Goal: Obtain resource: Download file/media

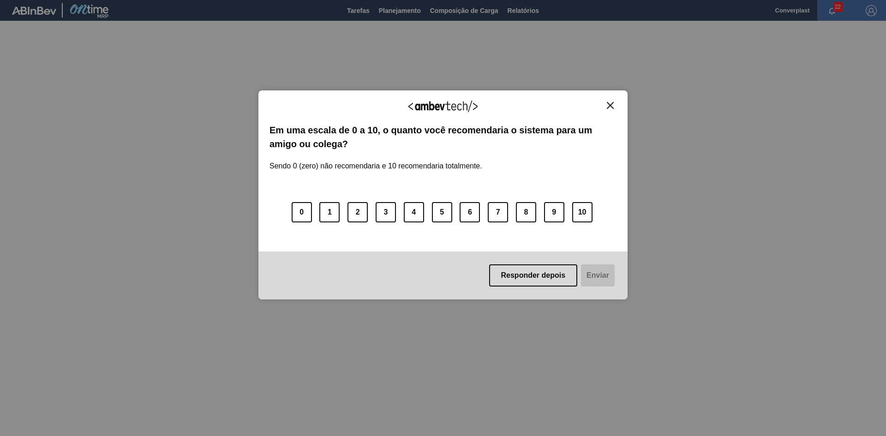
click at [612, 103] on img "Close" at bounding box center [610, 105] width 7 height 7
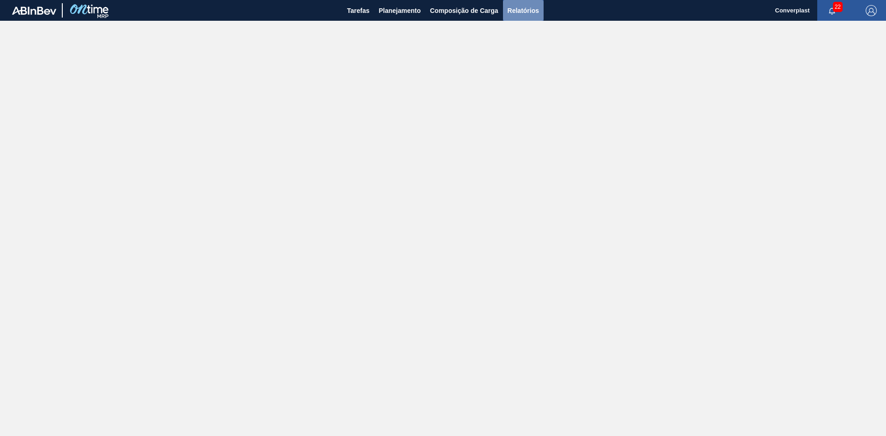
click at [527, 17] on button "Relatórios" at bounding box center [523, 10] width 41 height 21
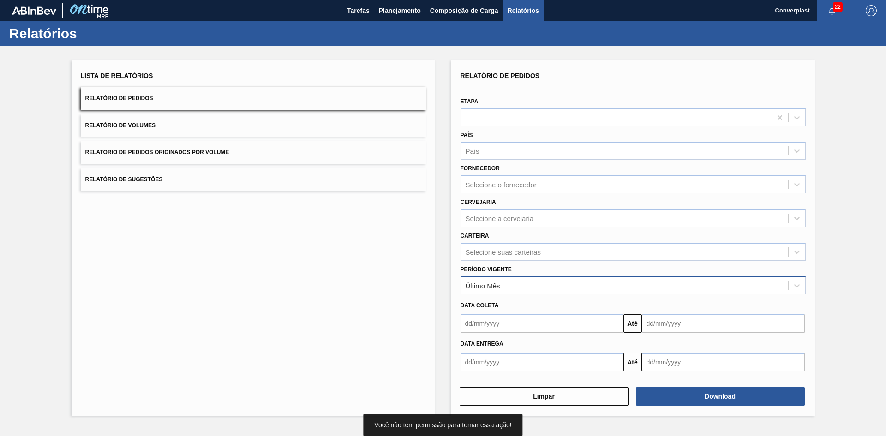
click at [498, 292] on div "Último Mês" at bounding box center [624, 285] width 327 height 13
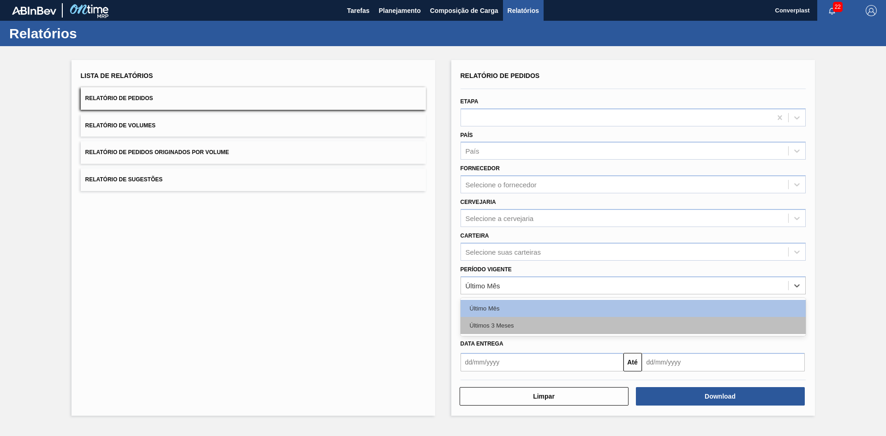
click at [508, 327] on div "Últimos 3 Meses" at bounding box center [633, 325] width 345 height 17
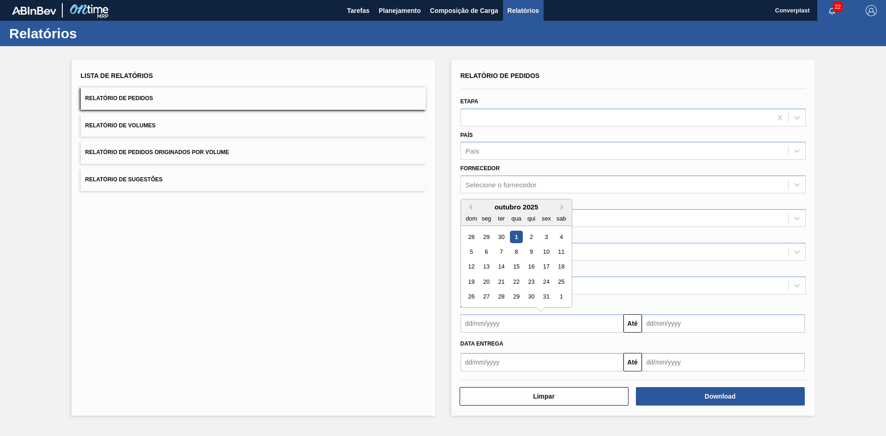
click at [526, 323] on input "text" at bounding box center [542, 323] width 163 height 18
click at [468, 209] on button "Previous Month" at bounding box center [469, 207] width 6 height 6
click at [501, 236] on div "1" at bounding box center [501, 237] width 12 height 12
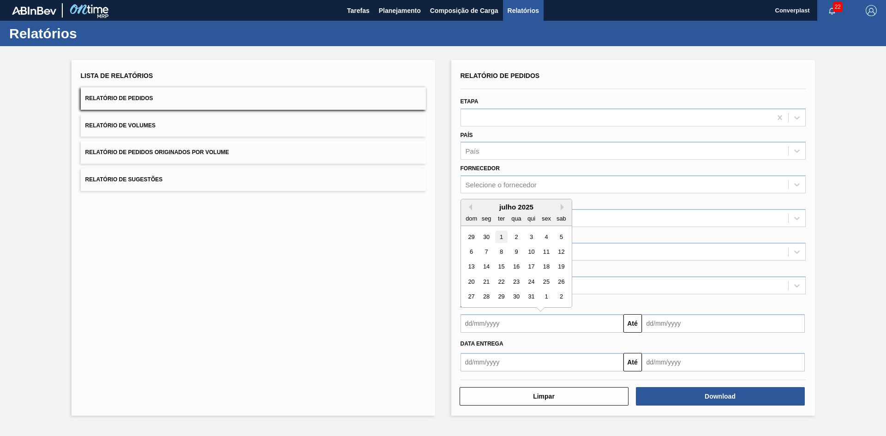
type input "[DATE]"
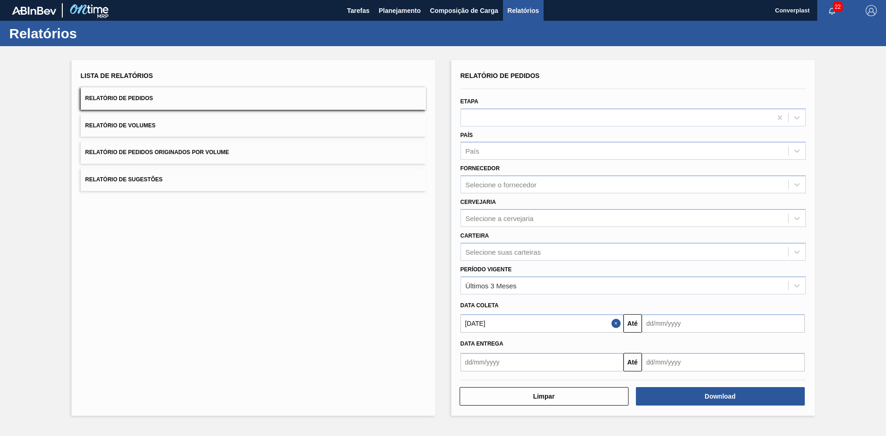
click at [720, 325] on input "text" at bounding box center [723, 323] width 163 height 18
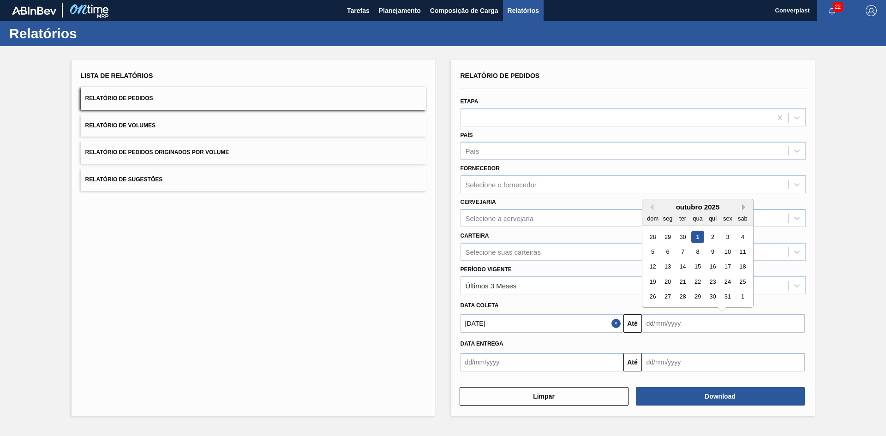
click at [744, 209] on button "Next Month" at bounding box center [745, 207] width 6 height 6
click at [744, 207] on button "Next Month" at bounding box center [745, 207] width 6 height 6
click at [738, 296] on div "31" at bounding box center [742, 297] width 12 height 12
type input "[DATE]"
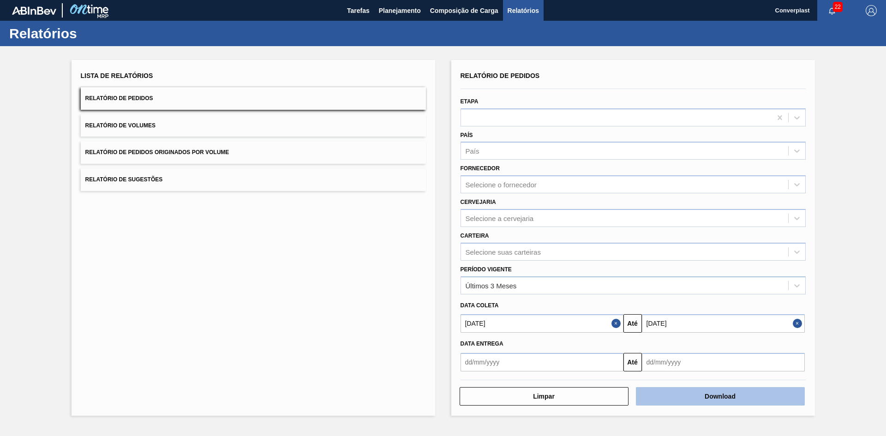
click at [713, 396] on button "Download" at bounding box center [720, 396] width 169 height 18
